Goal: Information Seeking & Learning: Learn about a topic

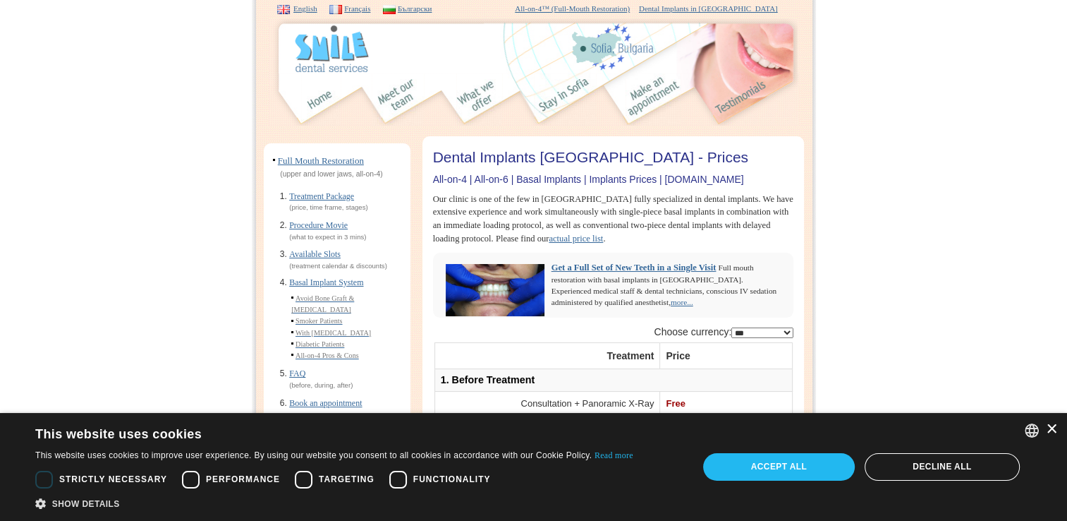
click at [1050, 432] on div "×" at bounding box center [1051, 429] width 11 height 11
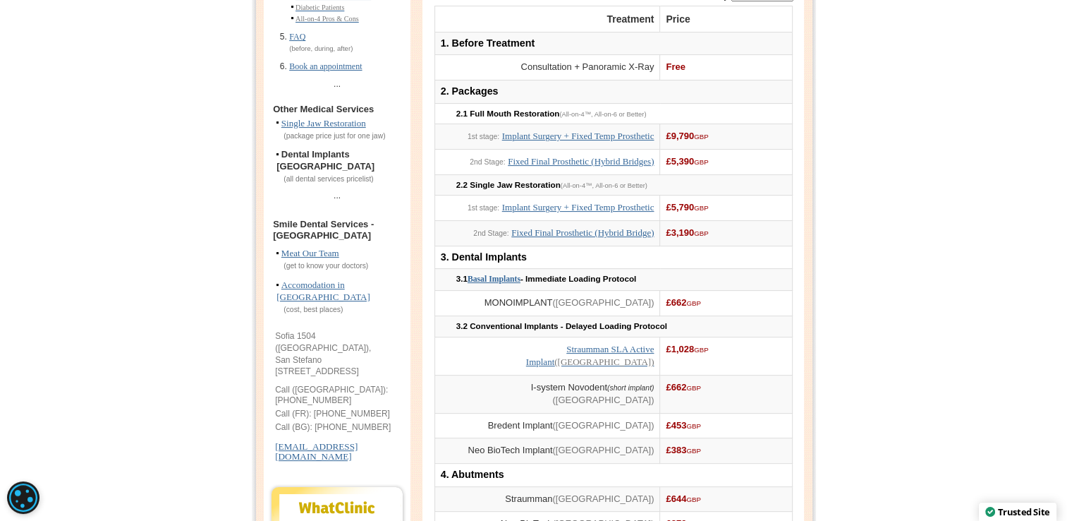
scroll to position [339, 0]
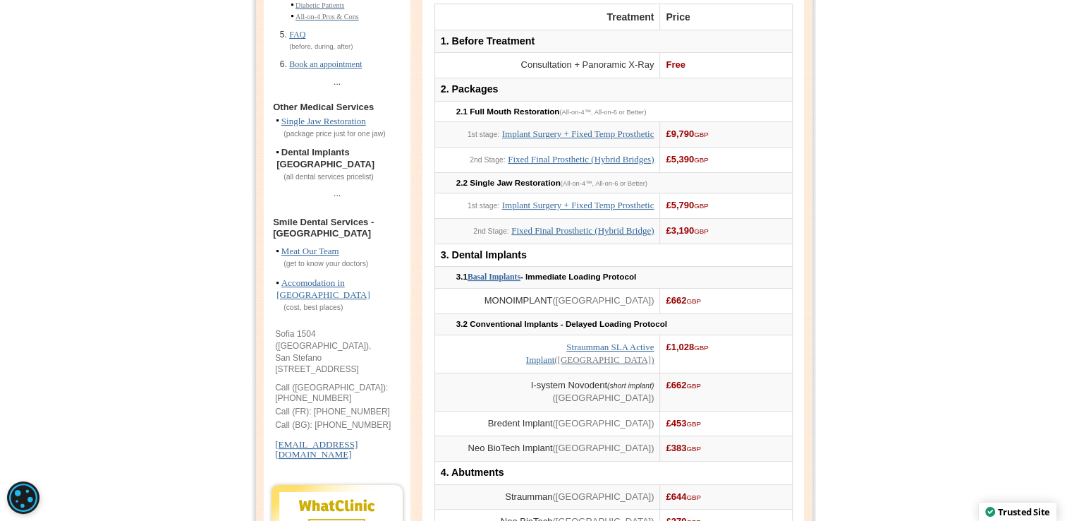
click at [521, 281] on link "Basal Implants" at bounding box center [494, 276] width 53 height 9
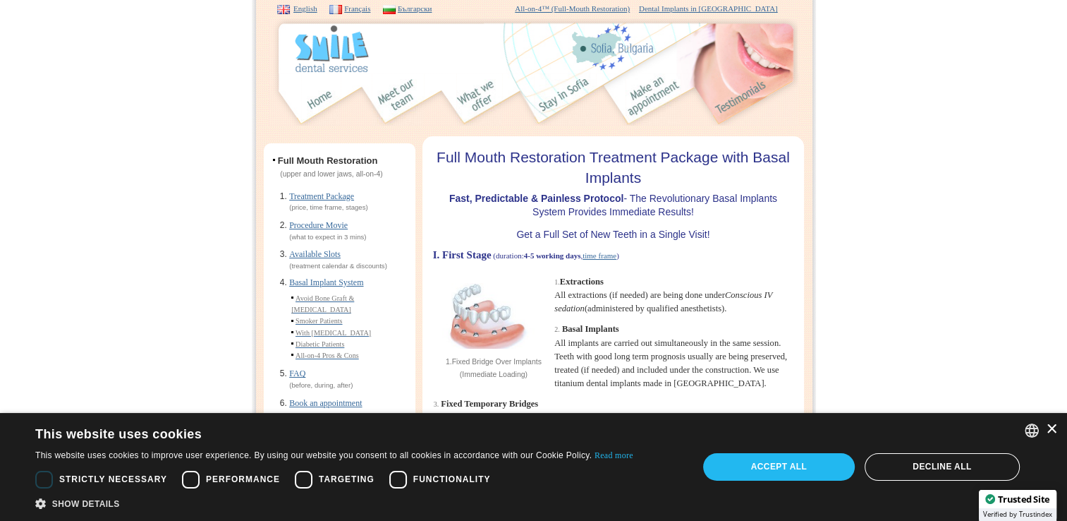
click at [1055, 429] on div "×" at bounding box center [1051, 429] width 11 height 11
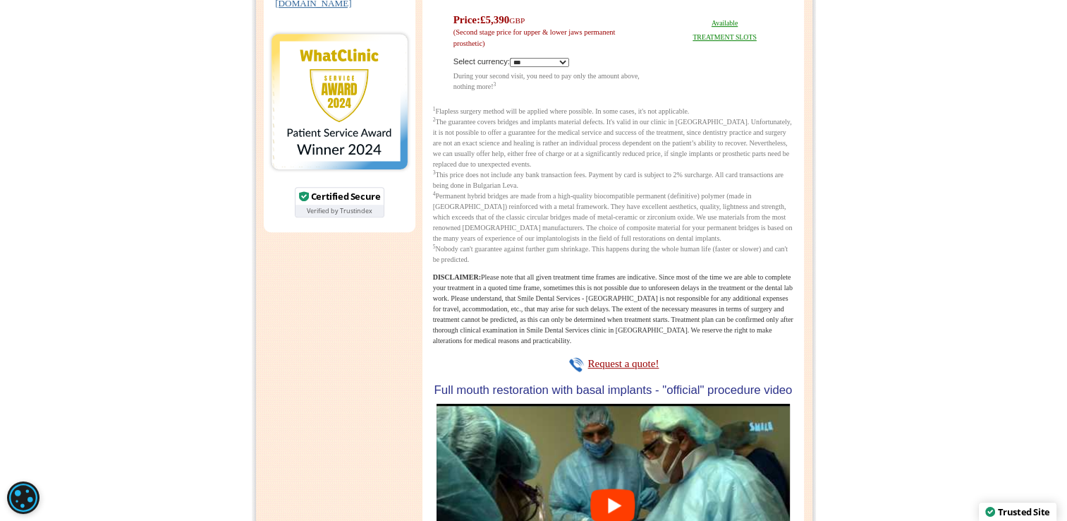
scroll to position [790, 0]
